Goal: Find specific page/section: Find specific page/section

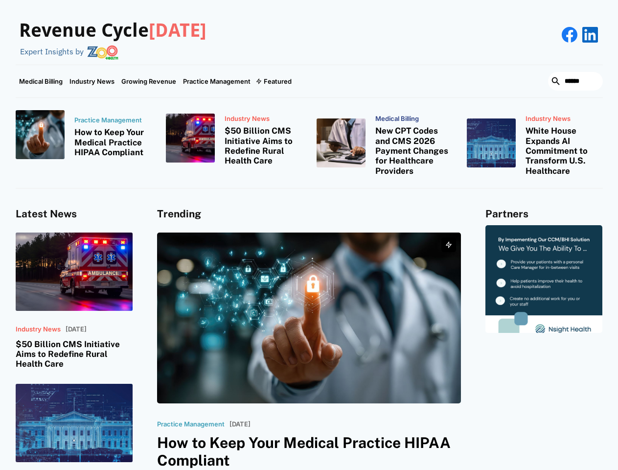
click at [273, 81] on div "Featured" at bounding box center [278, 81] width 28 height 8
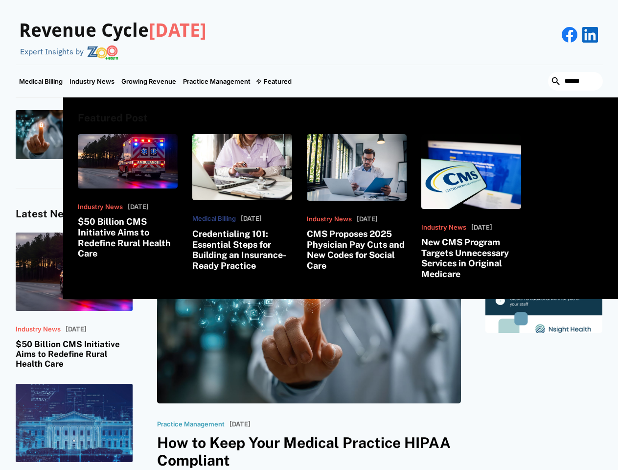
click at [512, 469] on html "Revenue Cycle [DATE] Expert Insights by Medical Billing Industry News Growing R…" at bounding box center [309, 235] width 618 height 470
